Goal: Navigation & Orientation: Understand site structure

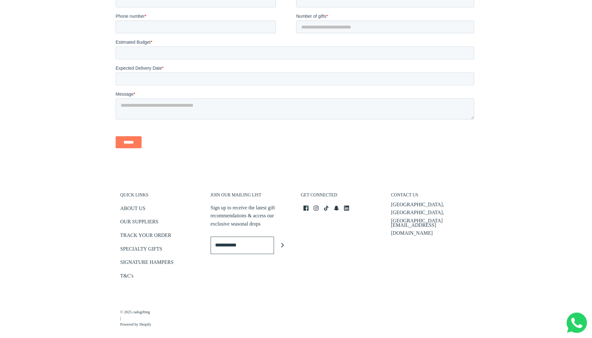
scroll to position [1374, 0]
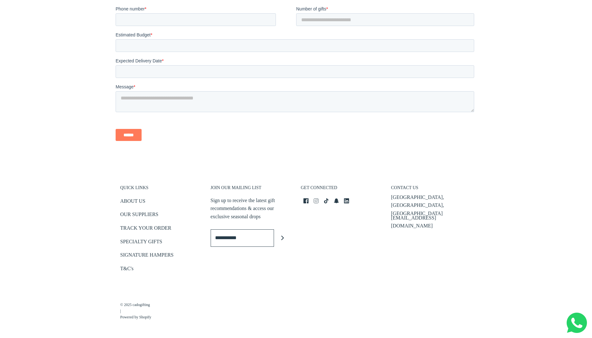
click at [317, 201] on icon "Instagram icon" at bounding box center [316, 200] width 5 height 5
click at [128, 198] on link "ABOUT US" at bounding box center [132, 202] width 25 height 10
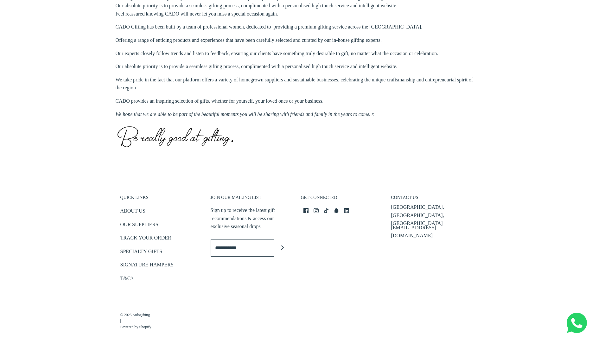
scroll to position [250, 0]
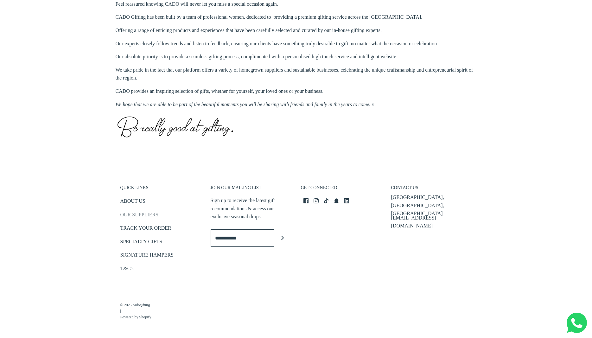
click at [134, 215] on link "OUR SUPPLIERS" at bounding box center [139, 216] width 38 height 10
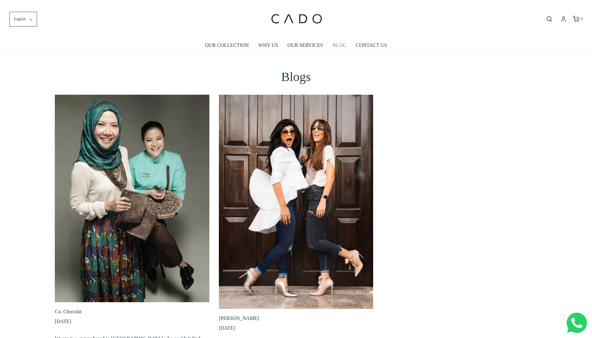
click at [344, 45] on link "BLOG" at bounding box center [340, 45] width 14 height 15
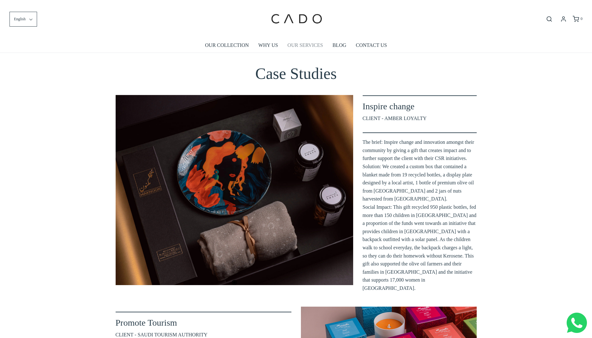
click at [300, 44] on link "OUR SERVICES" at bounding box center [306, 45] width 36 height 15
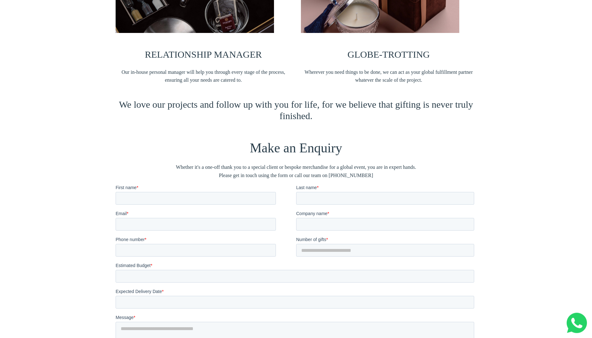
scroll to position [647, 0]
